Goal: Task Accomplishment & Management: Use online tool/utility

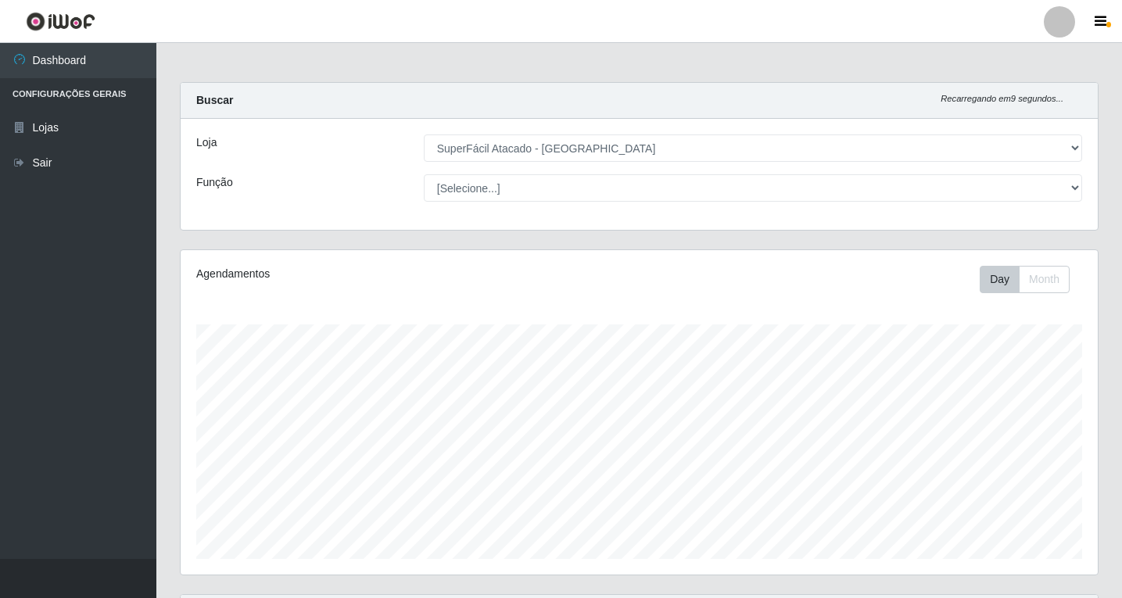
select select "503"
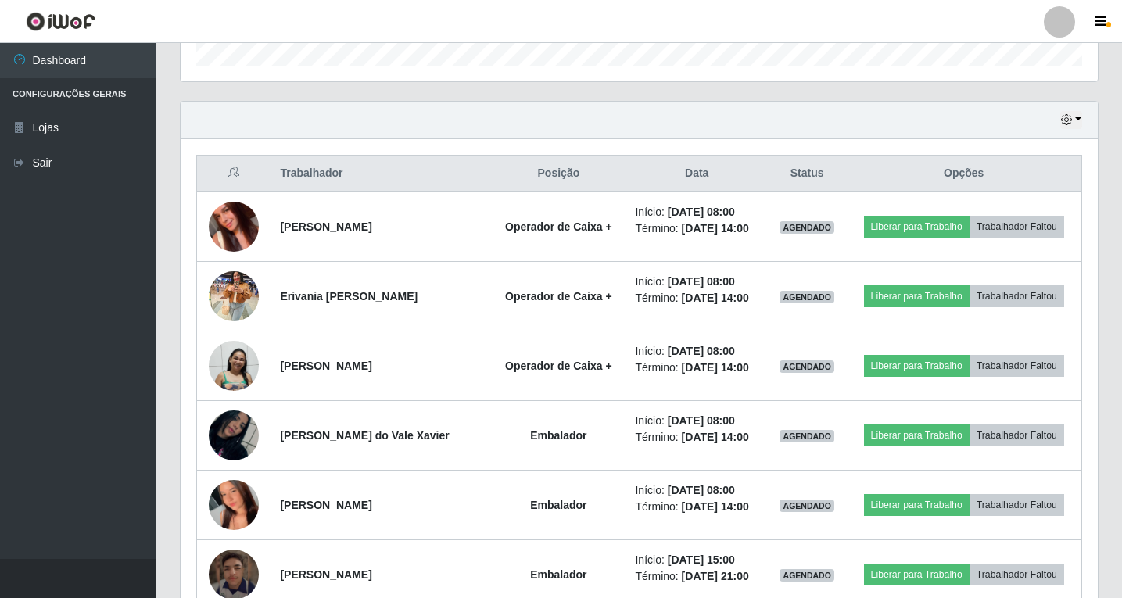
scroll to position [325, 917]
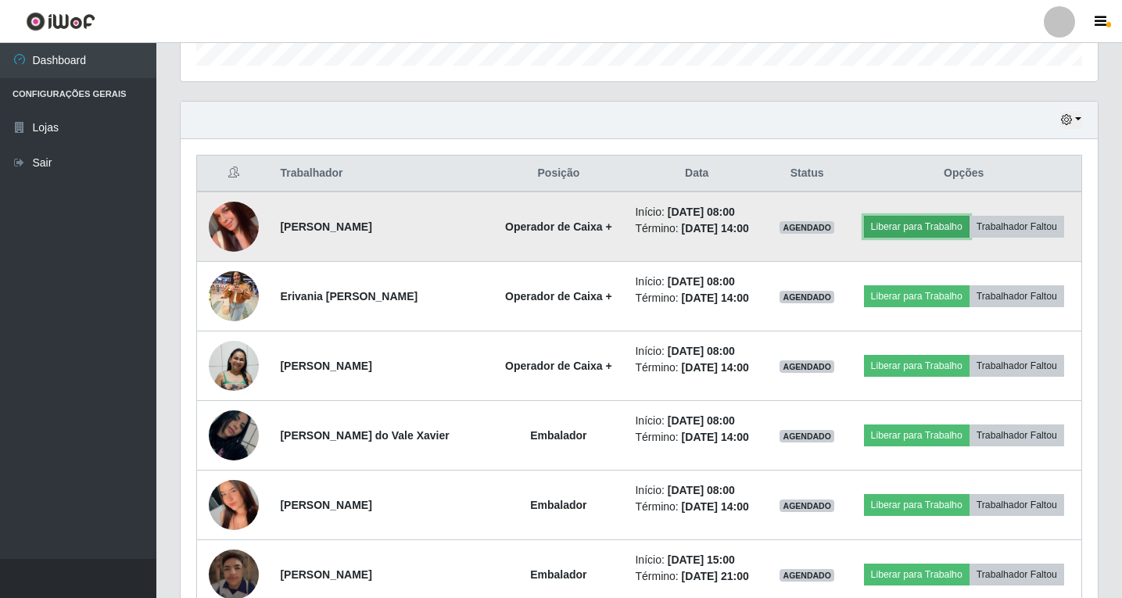
click at [917, 224] on button "Liberar para Trabalho" at bounding box center [917, 227] width 106 height 22
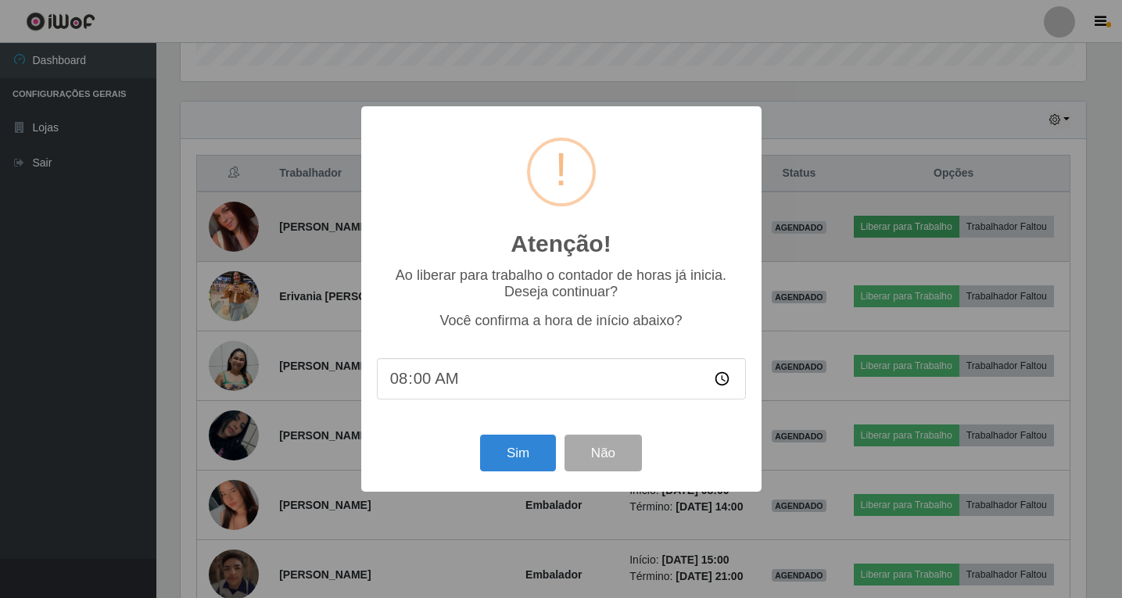
scroll to position [325, 909]
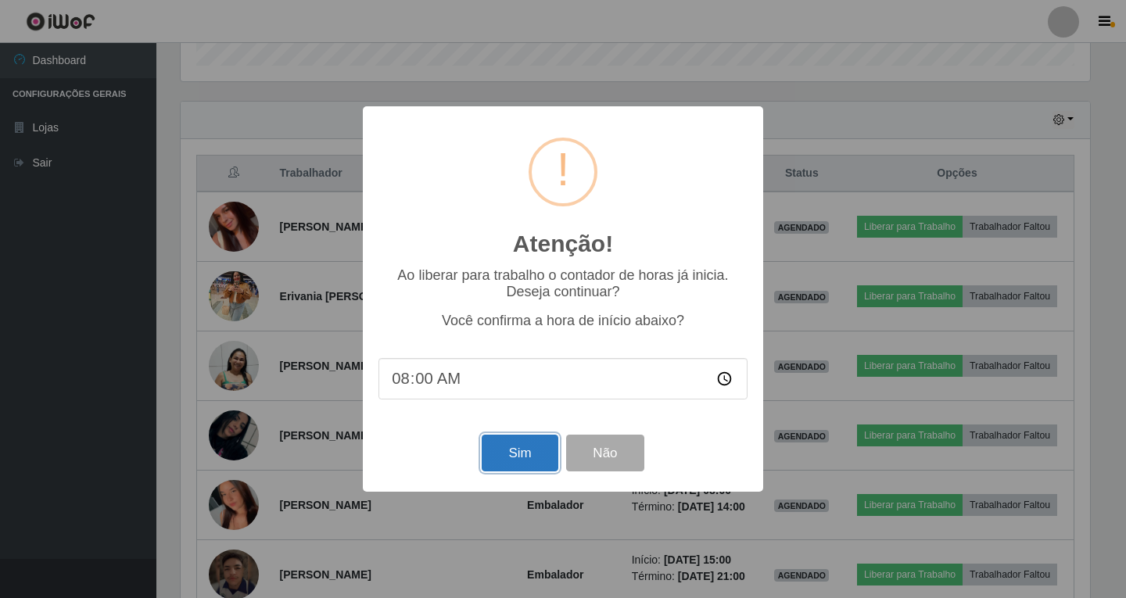
click at [519, 451] on button "Sim" at bounding box center [520, 453] width 76 height 37
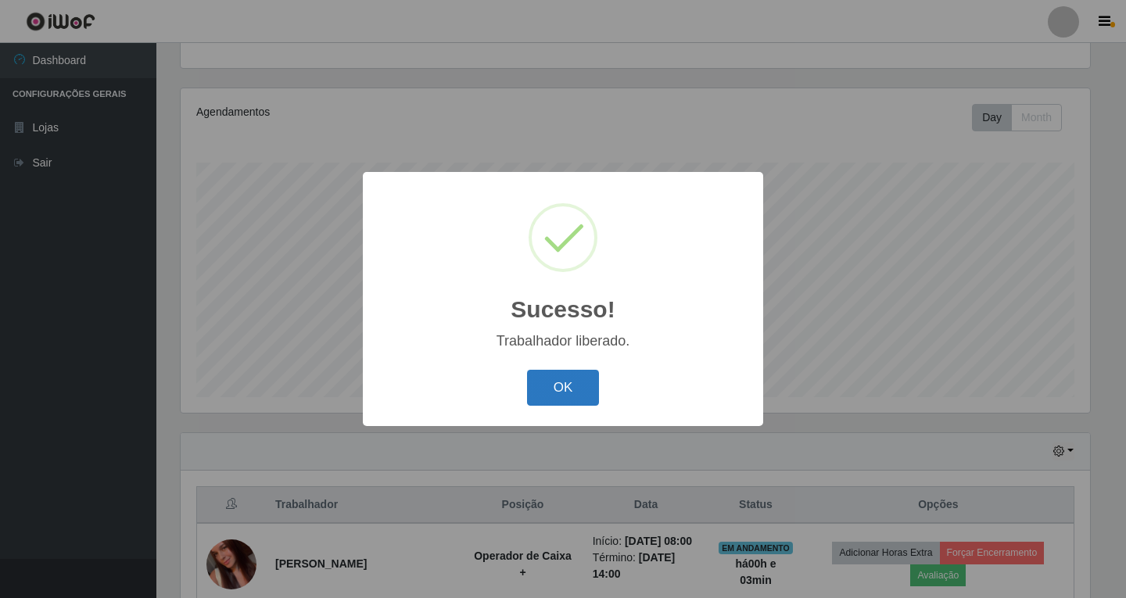
click at [558, 396] on button "OK" at bounding box center [563, 388] width 73 height 37
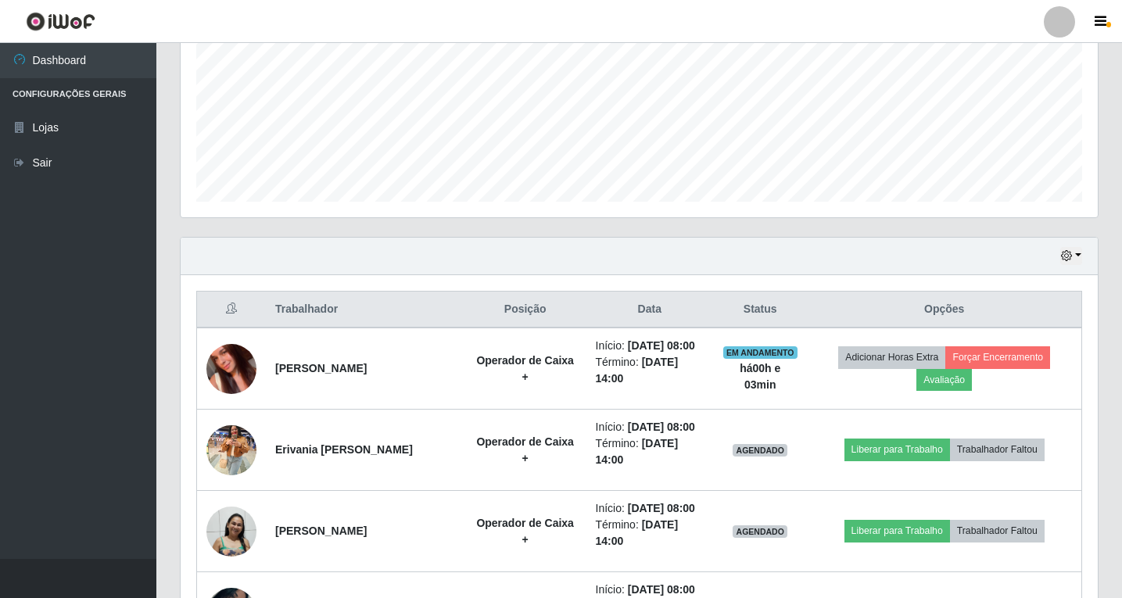
scroll to position [396, 0]
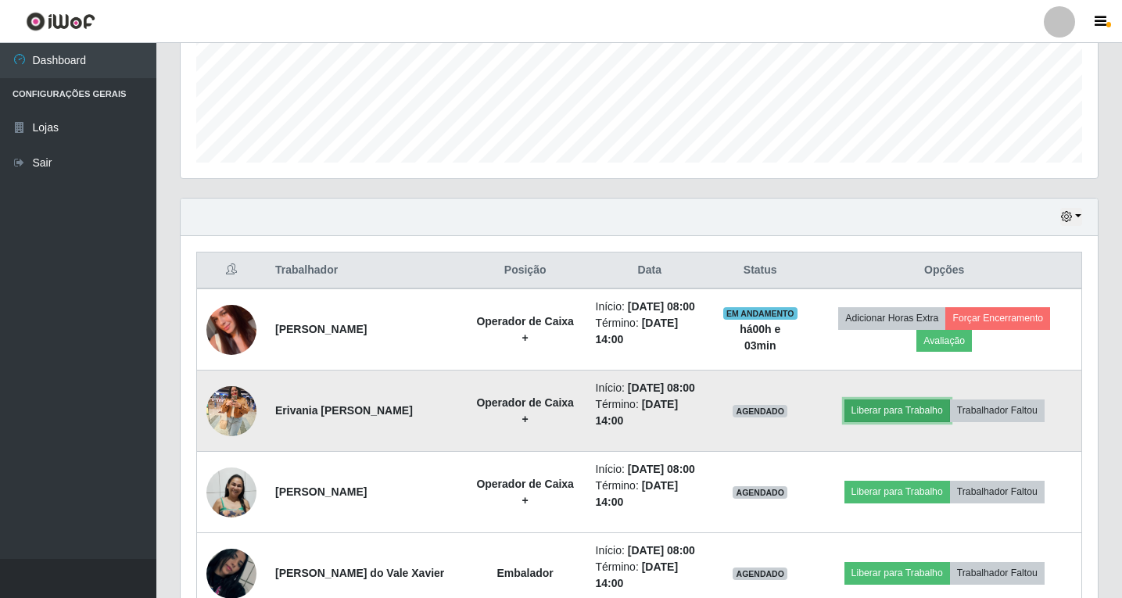
click at [899, 422] on button "Liberar para Trabalho" at bounding box center [898, 411] width 106 height 22
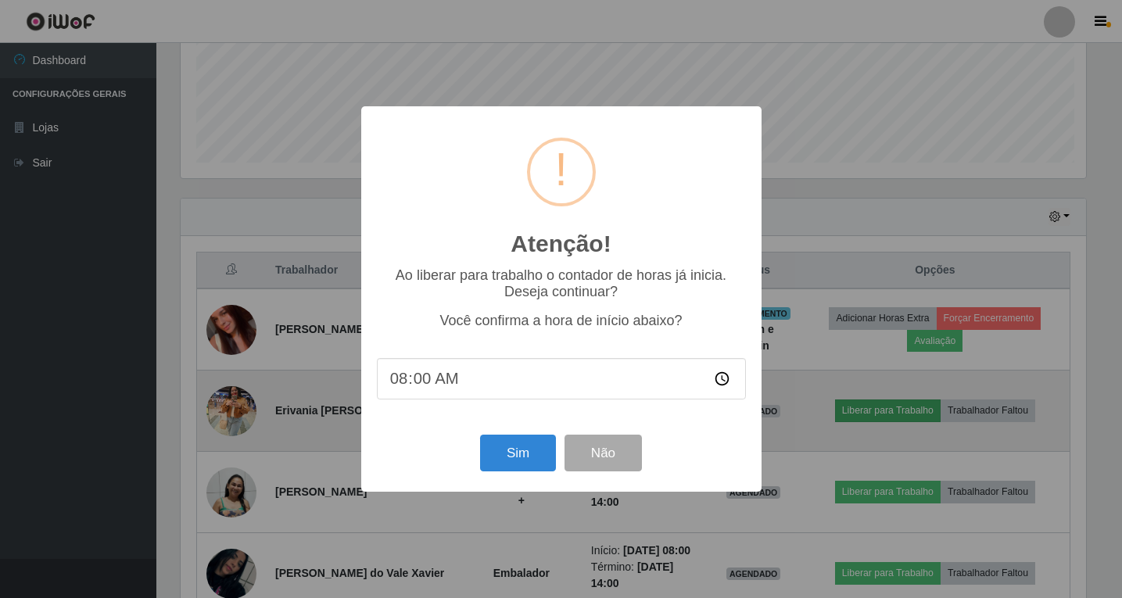
scroll to position [325, 909]
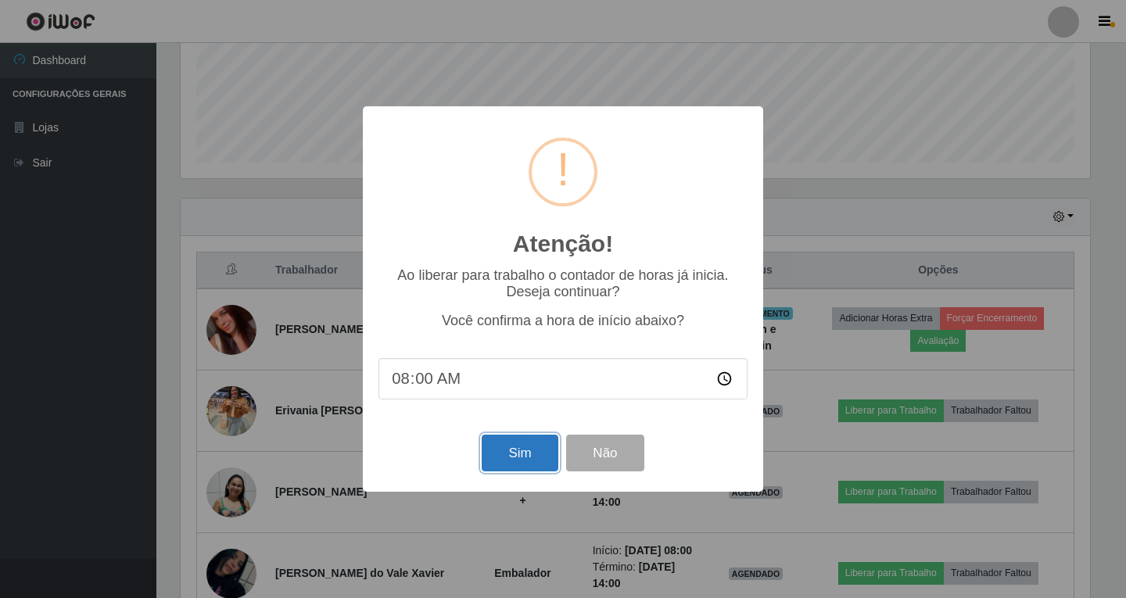
click at [503, 453] on button "Sim" at bounding box center [520, 453] width 76 height 37
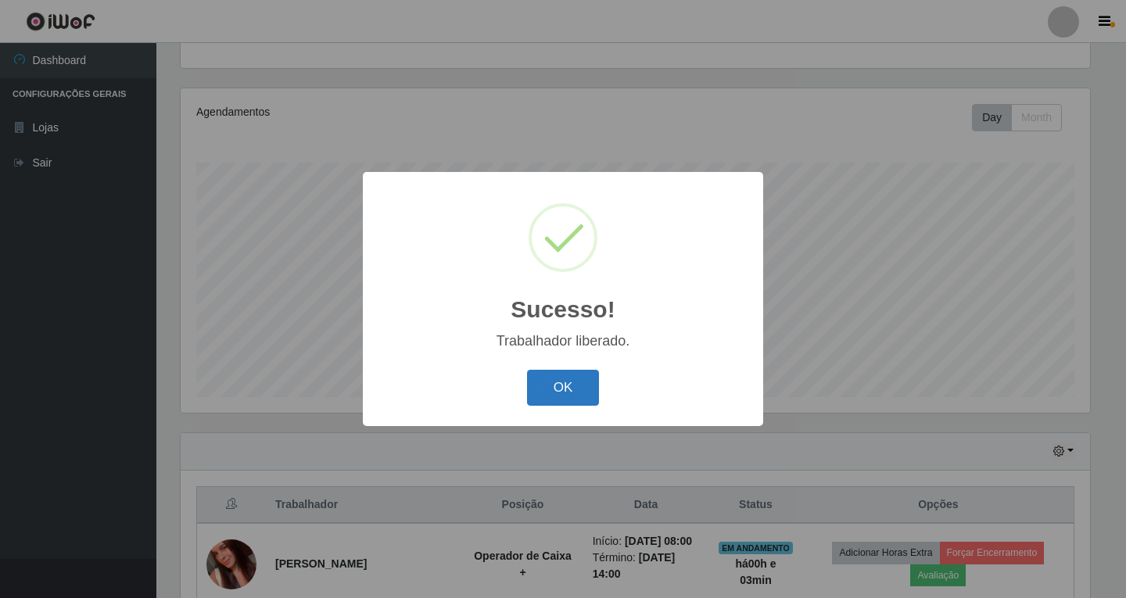
click at [574, 393] on button "OK" at bounding box center [563, 388] width 73 height 37
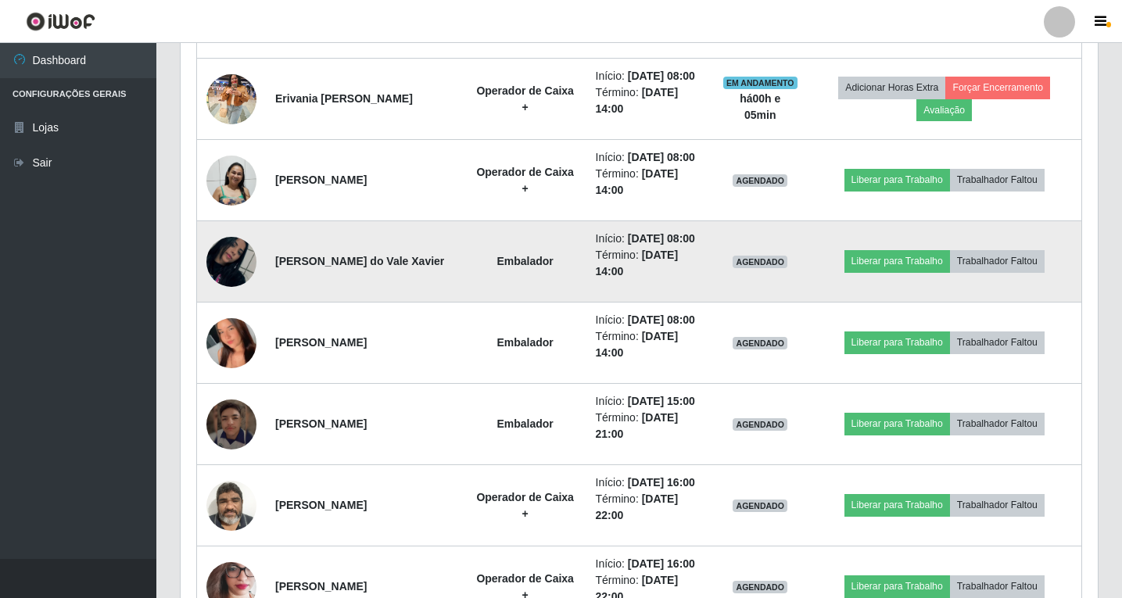
scroll to position [787, 0]
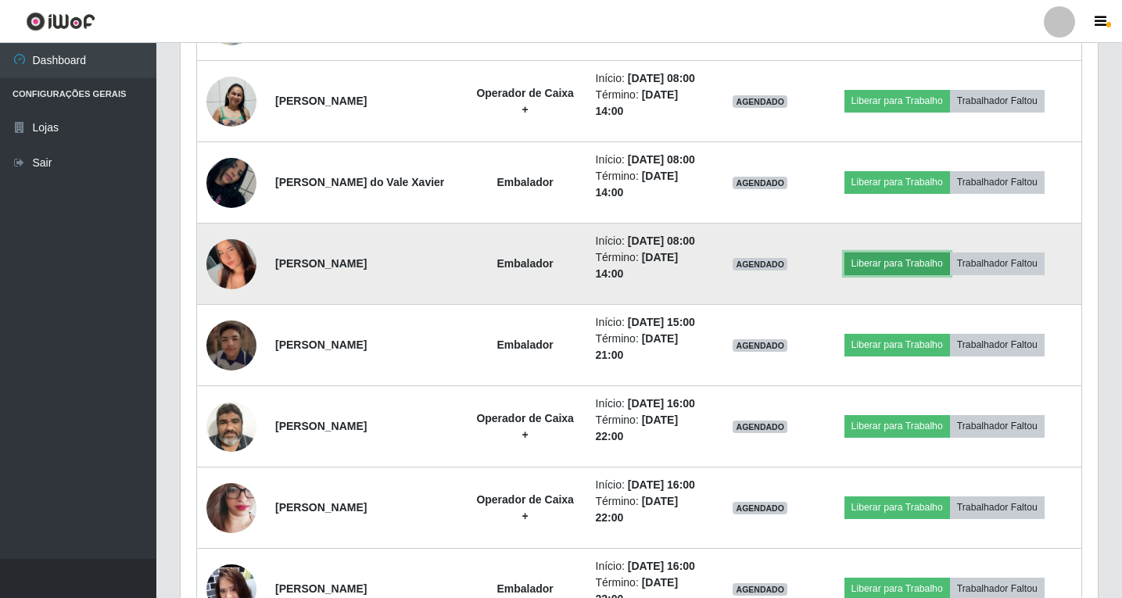
click at [921, 274] on button "Liberar para Trabalho" at bounding box center [898, 264] width 106 height 22
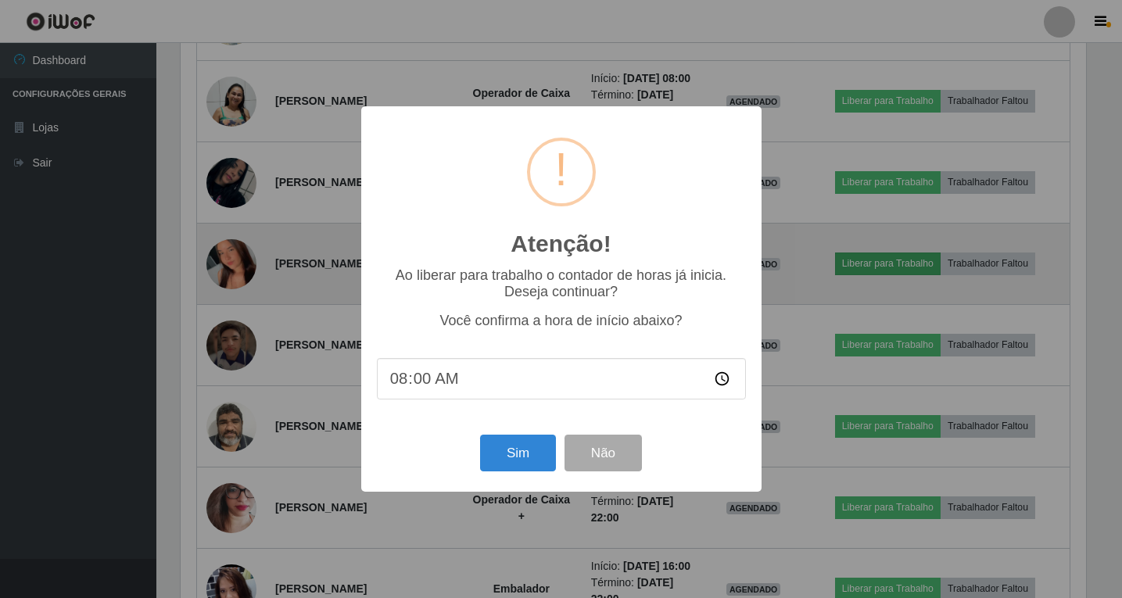
scroll to position [325, 909]
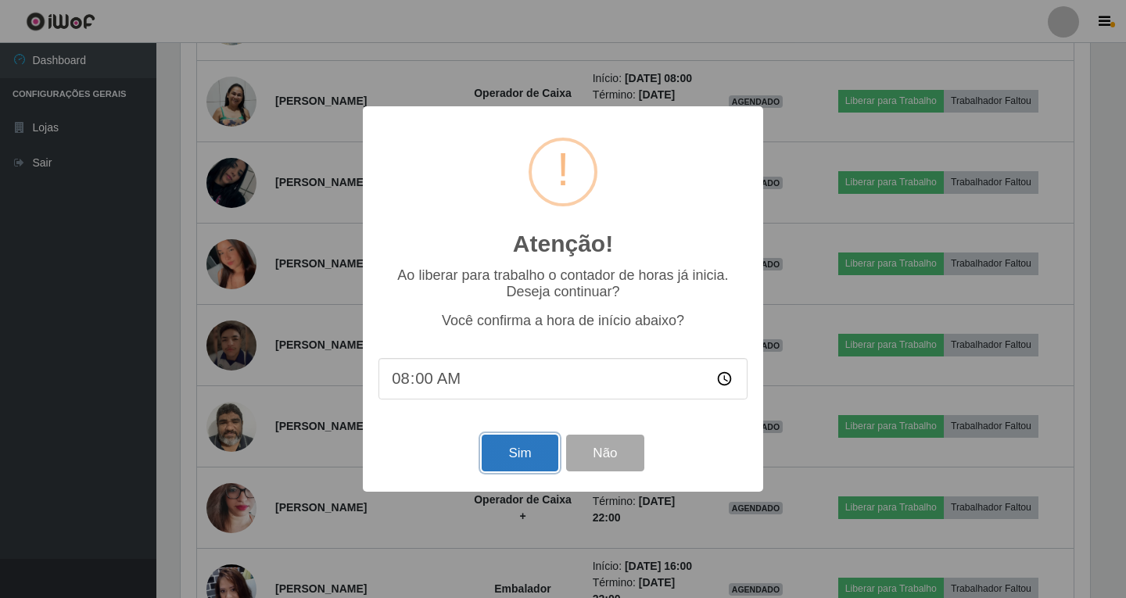
click at [535, 458] on button "Sim" at bounding box center [520, 453] width 76 height 37
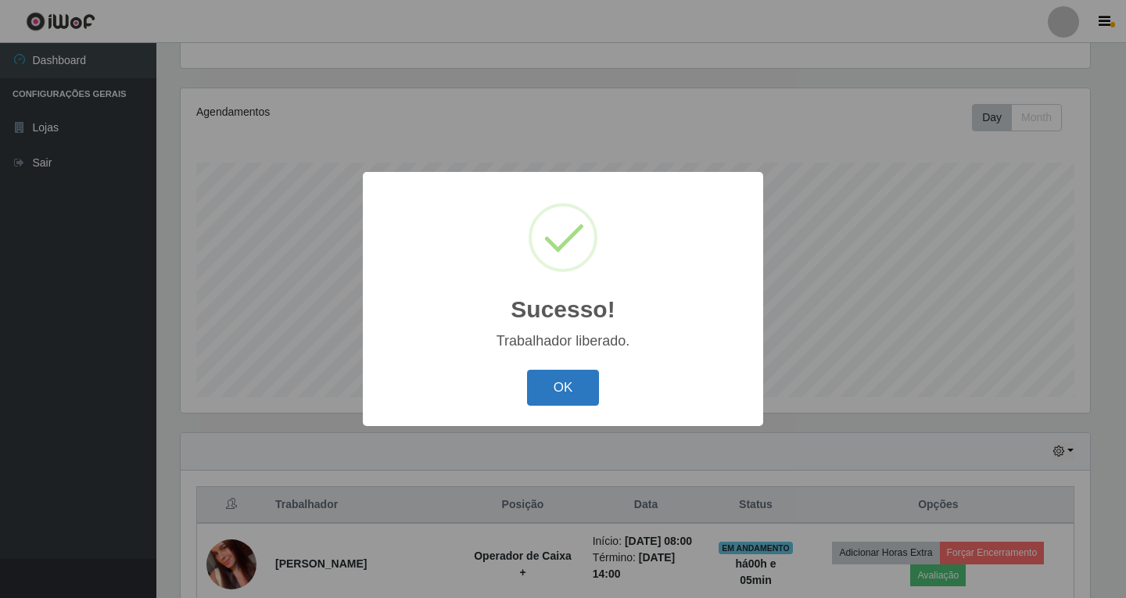
click at [568, 382] on button "OK" at bounding box center [563, 388] width 73 height 37
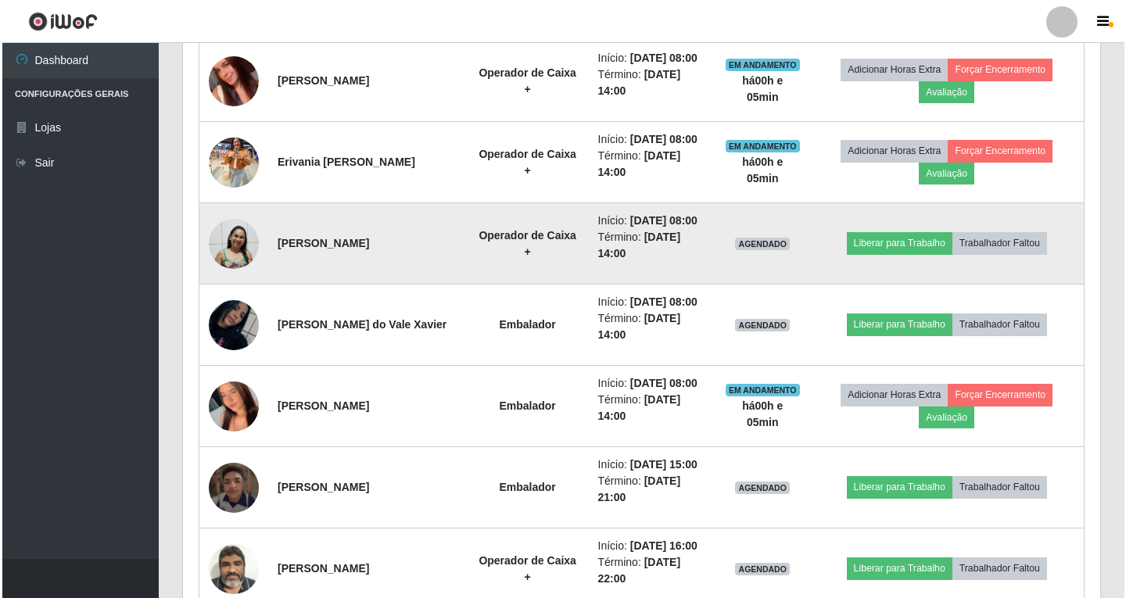
scroll to position [631, 0]
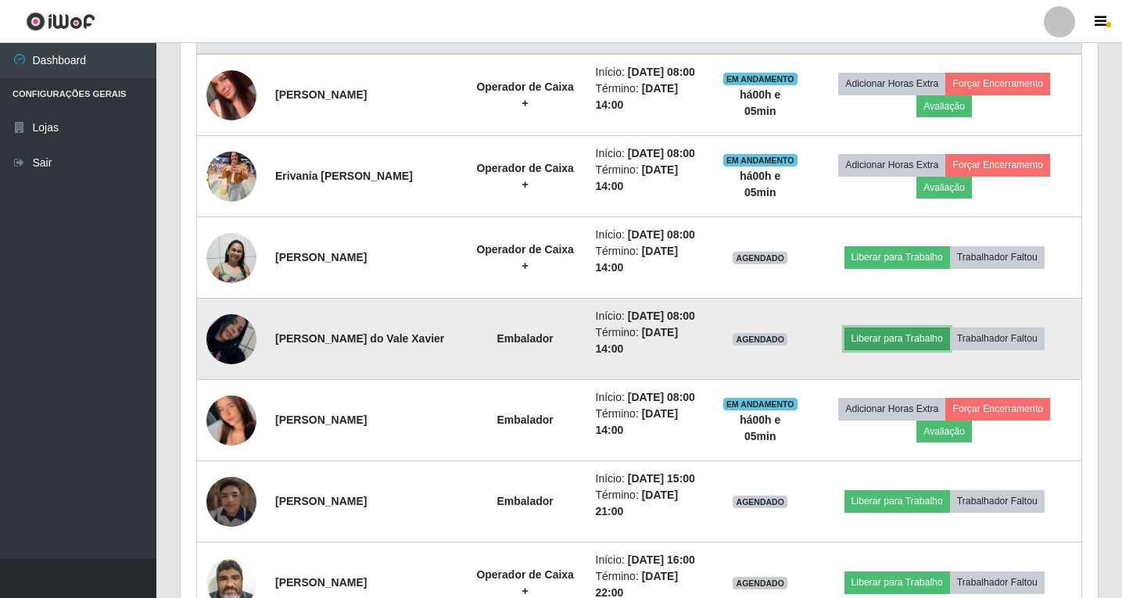
click at [898, 350] on button "Liberar para Trabalho" at bounding box center [898, 339] width 106 height 22
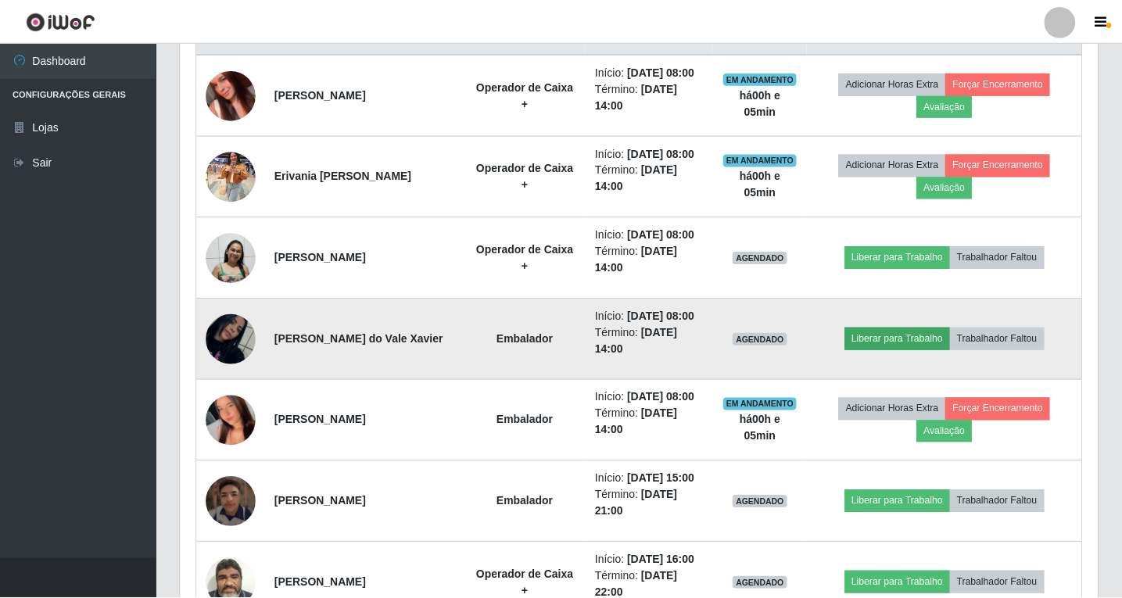
scroll to position [325, 909]
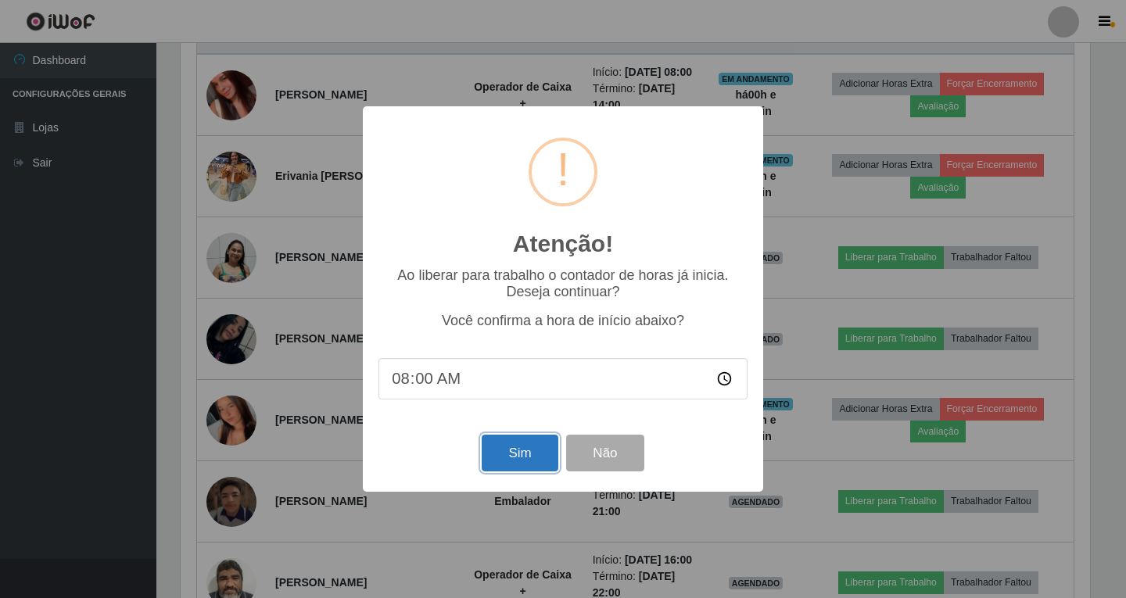
click at [518, 456] on button "Sim" at bounding box center [520, 453] width 76 height 37
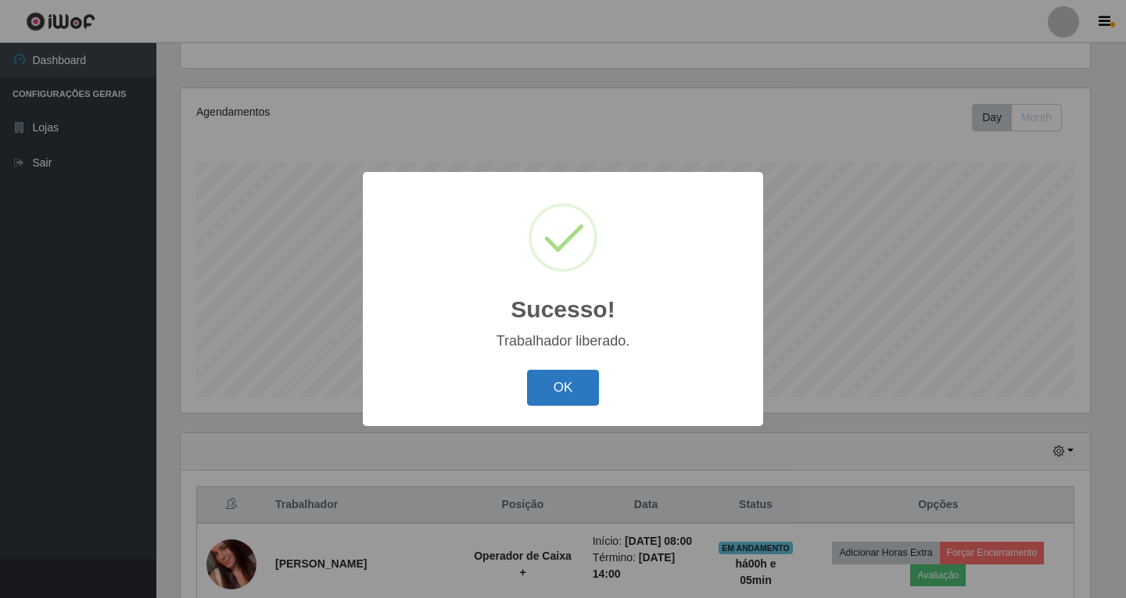
click at [561, 392] on button "OK" at bounding box center [563, 388] width 73 height 37
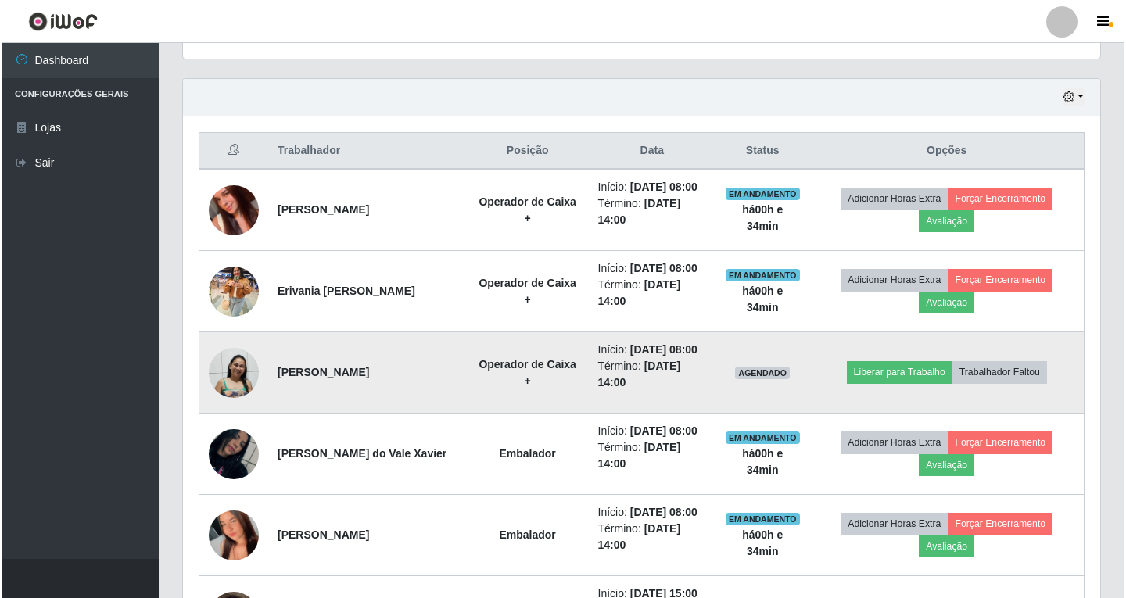
scroll to position [553, 0]
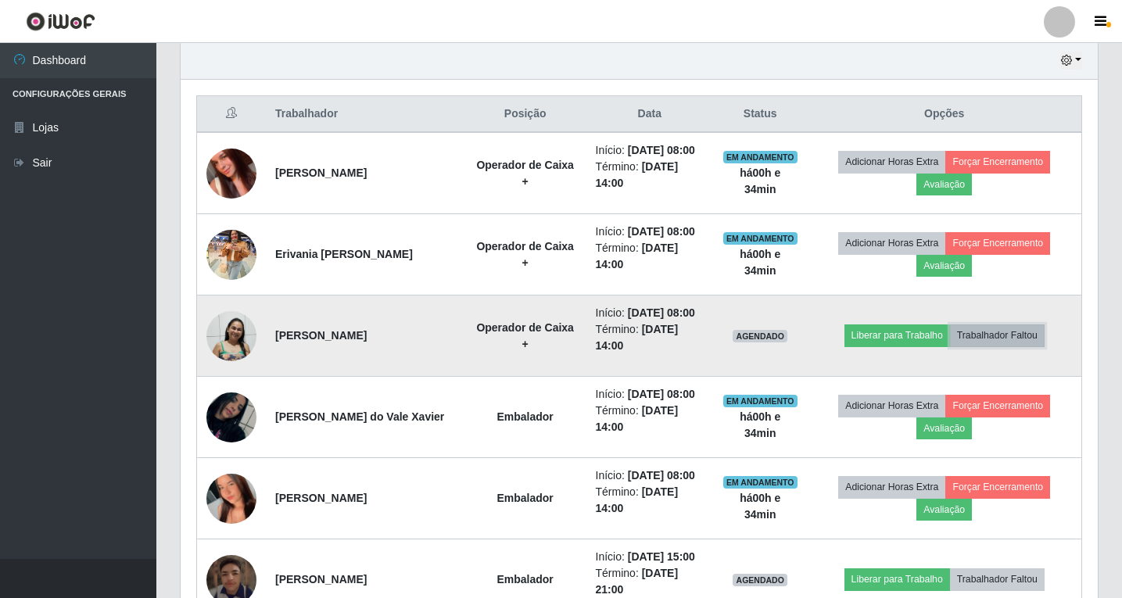
click at [1003, 346] on button "Trabalhador Faltou" at bounding box center [997, 336] width 95 height 22
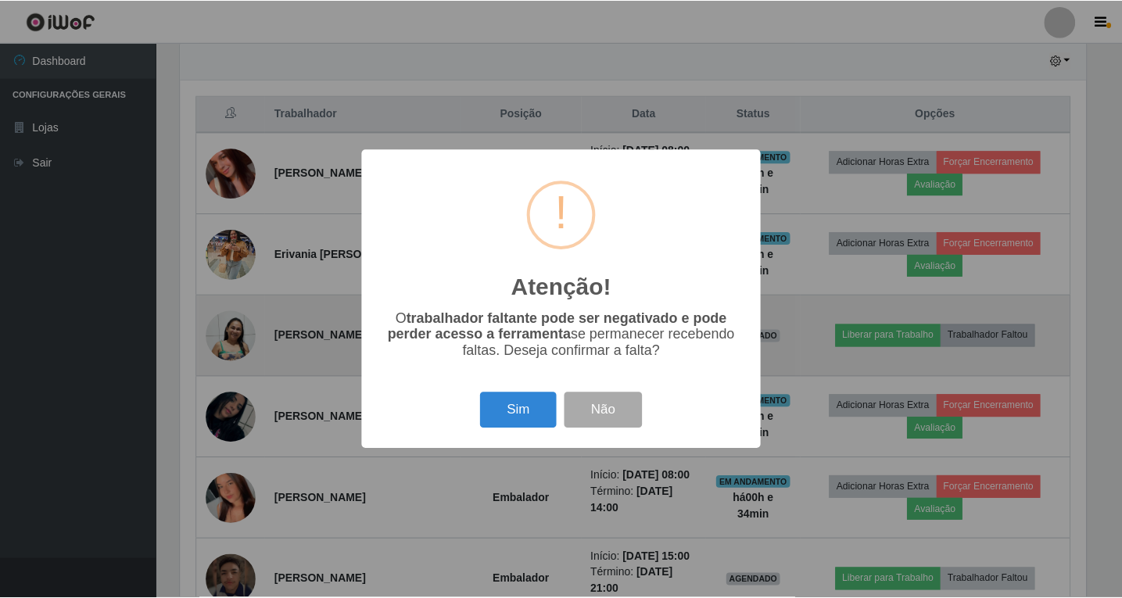
scroll to position [325, 909]
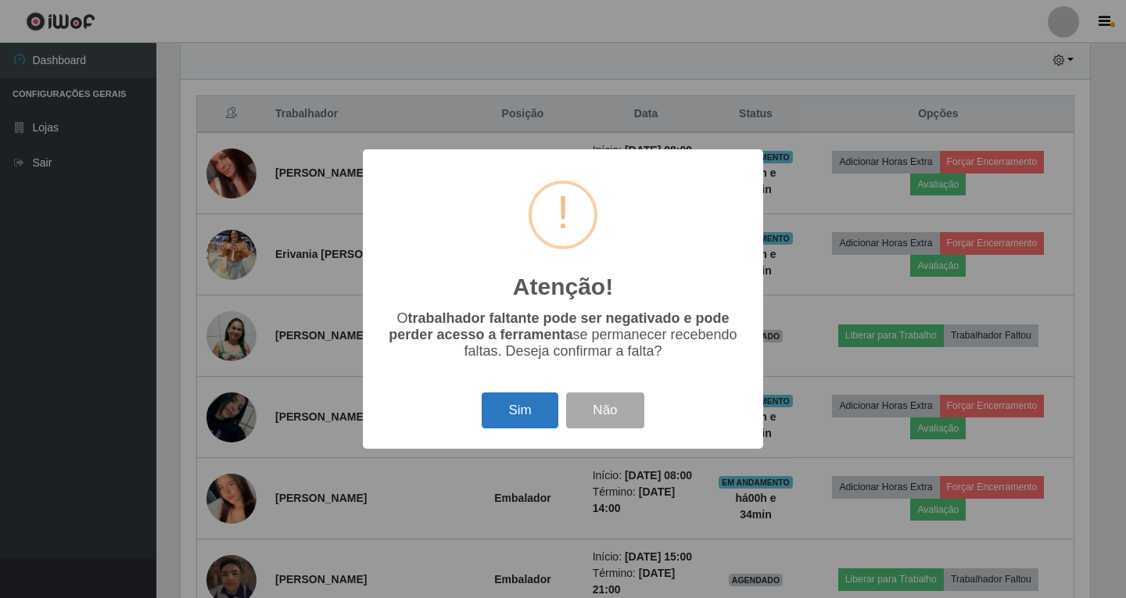
click at [522, 422] on button "Sim" at bounding box center [520, 411] width 76 height 37
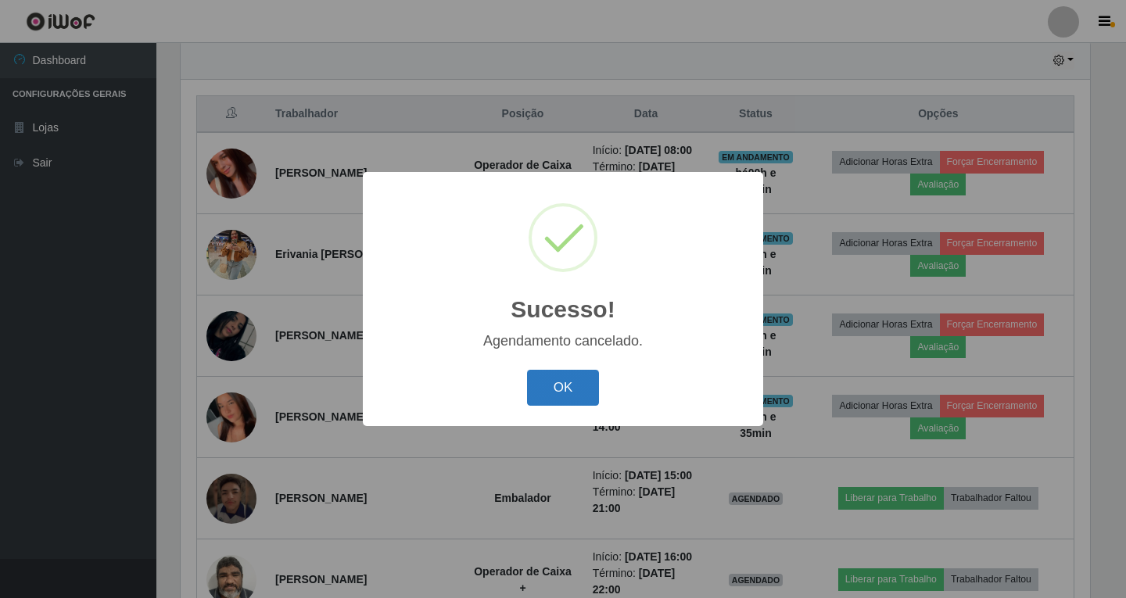
click at [569, 389] on button "OK" at bounding box center [563, 388] width 73 height 37
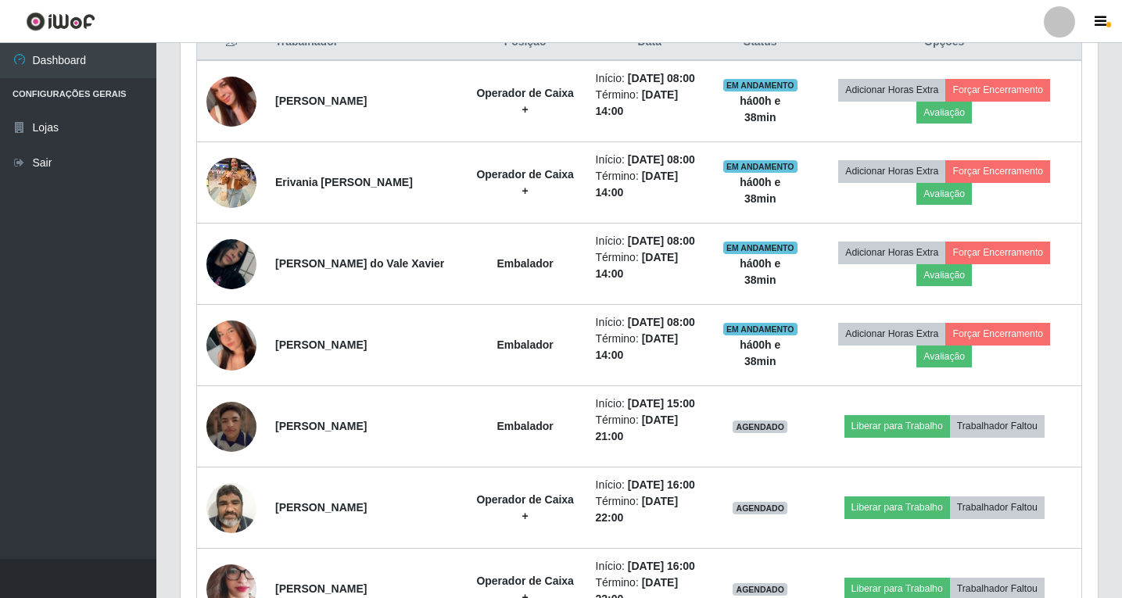
scroll to position [547, 0]
